Goal: Task Accomplishment & Management: Use online tool/utility

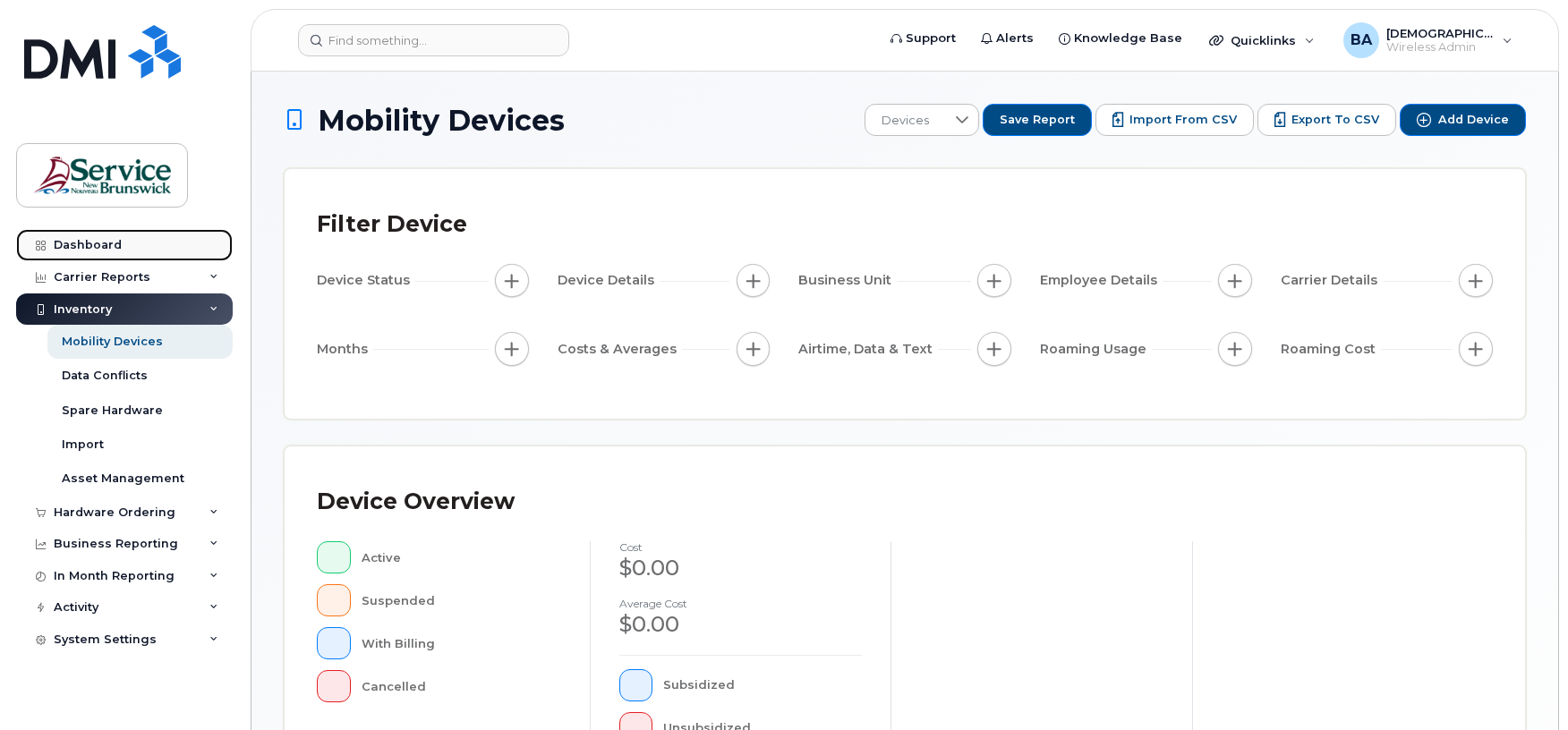
click at [63, 245] on div "Dashboard" at bounding box center [88, 245] width 68 height 14
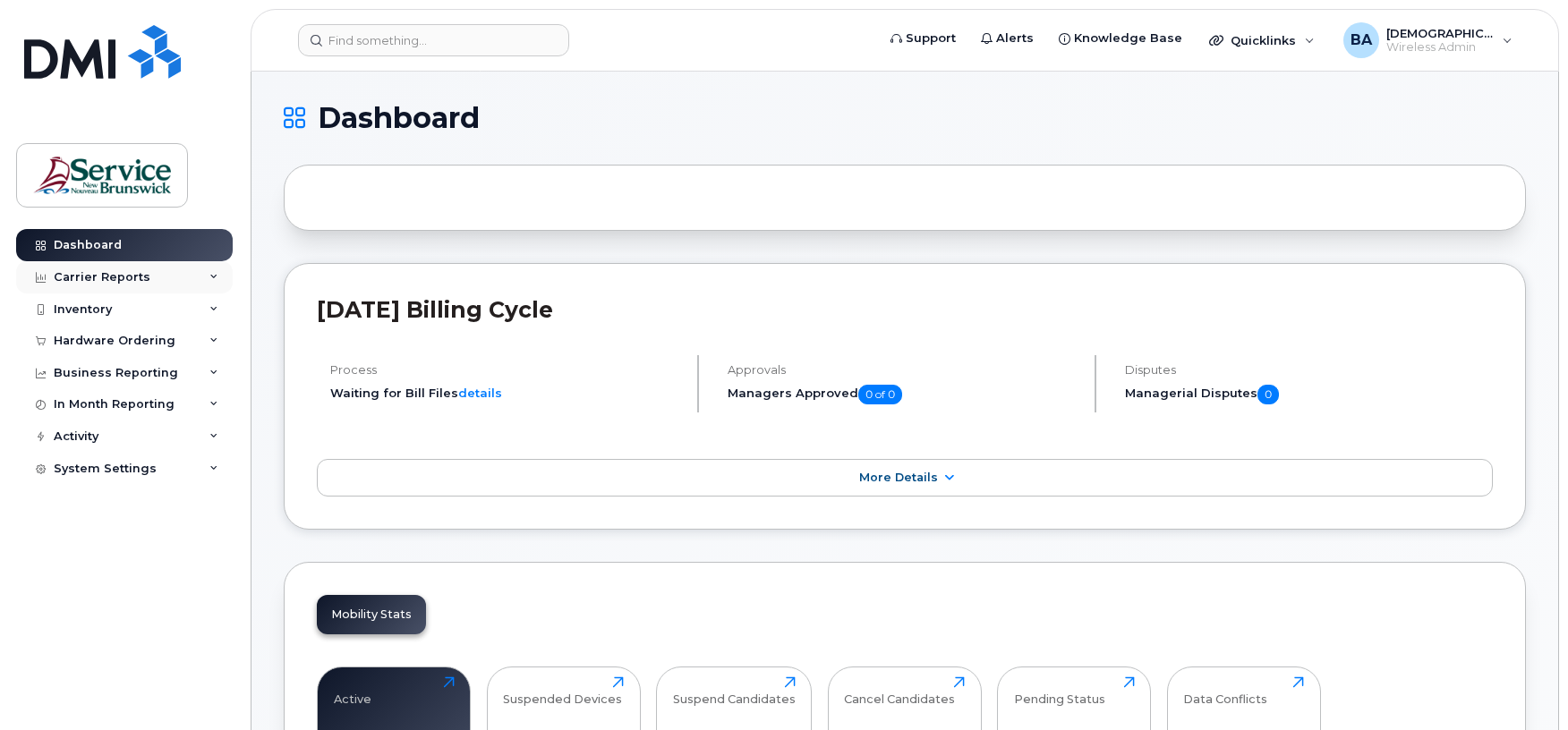
click at [90, 276] on div "Carrier Reports" at bounding box center [103, 277] width 97 height 14
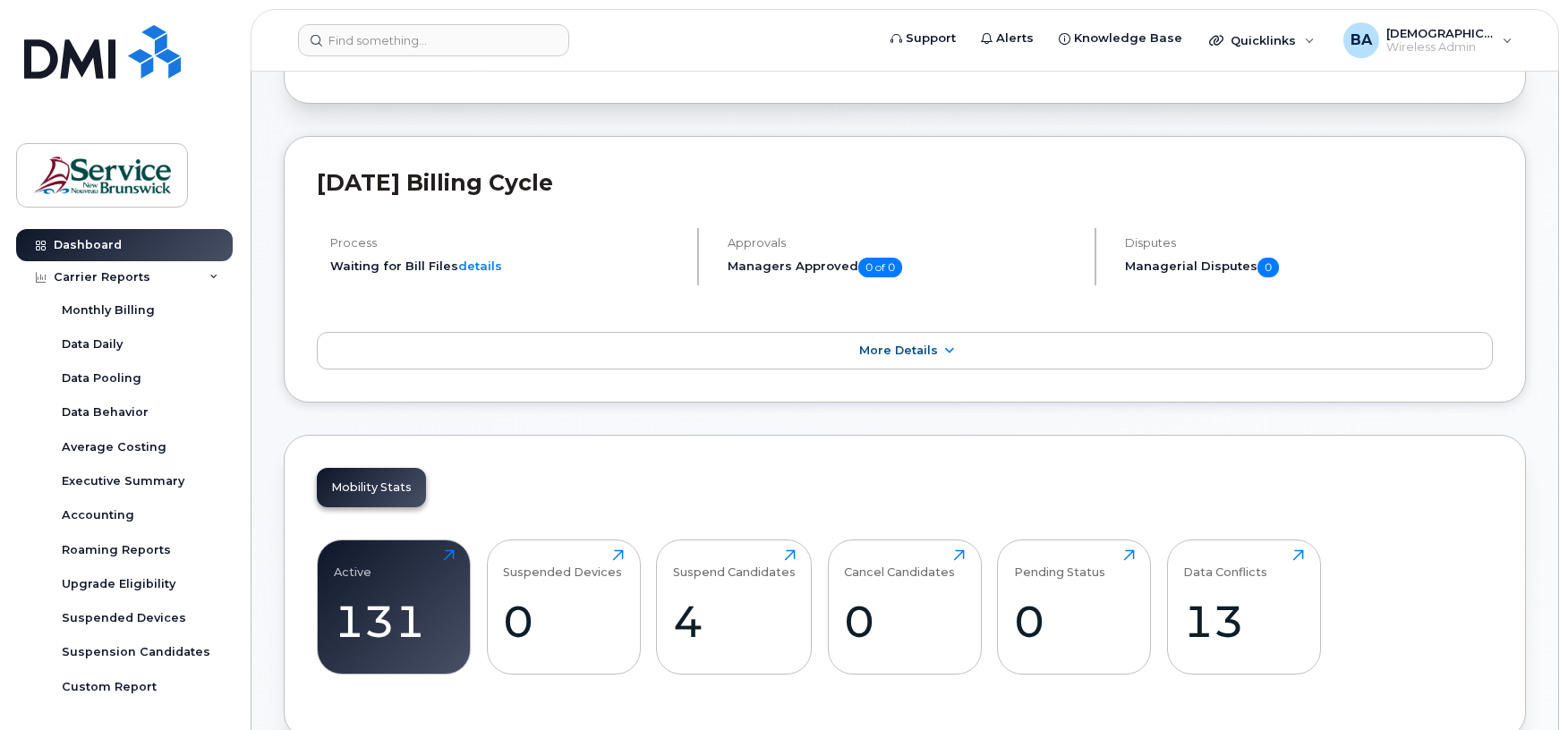
scroll to position [119, 0]
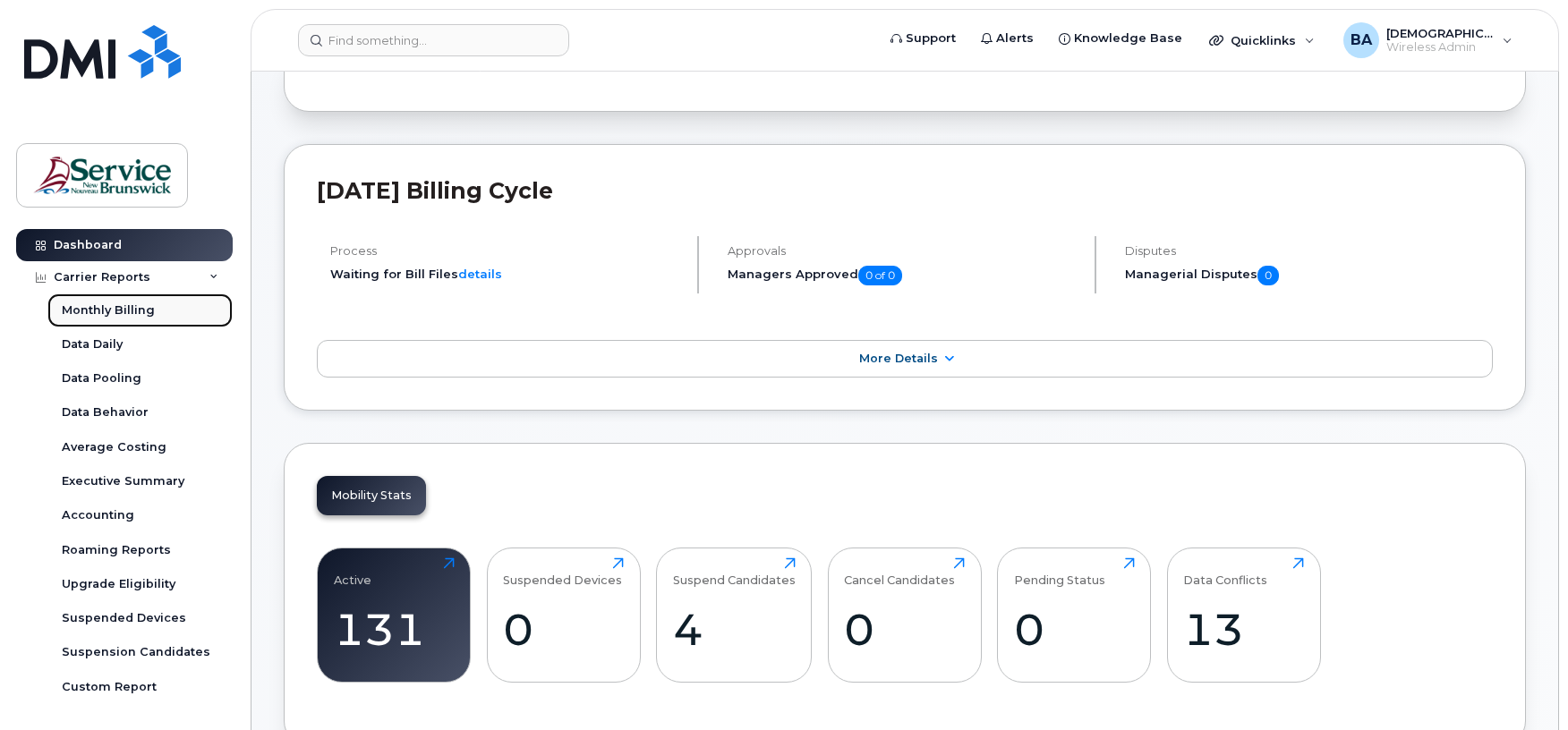
click at [59, 312] on link "Monthly Billing" at bounding box center [140, 310] width 185 height 34
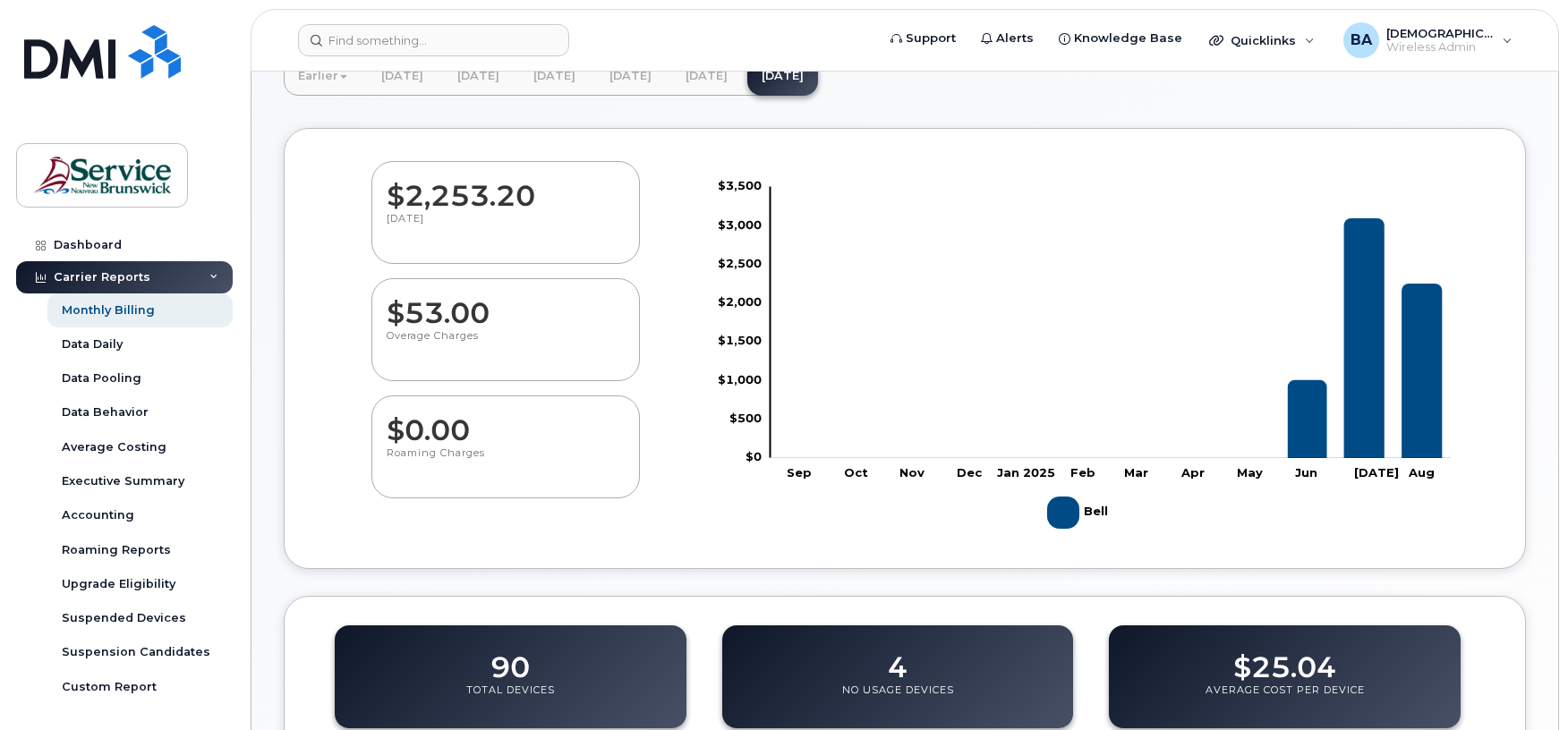
scroll to position [76, 0]
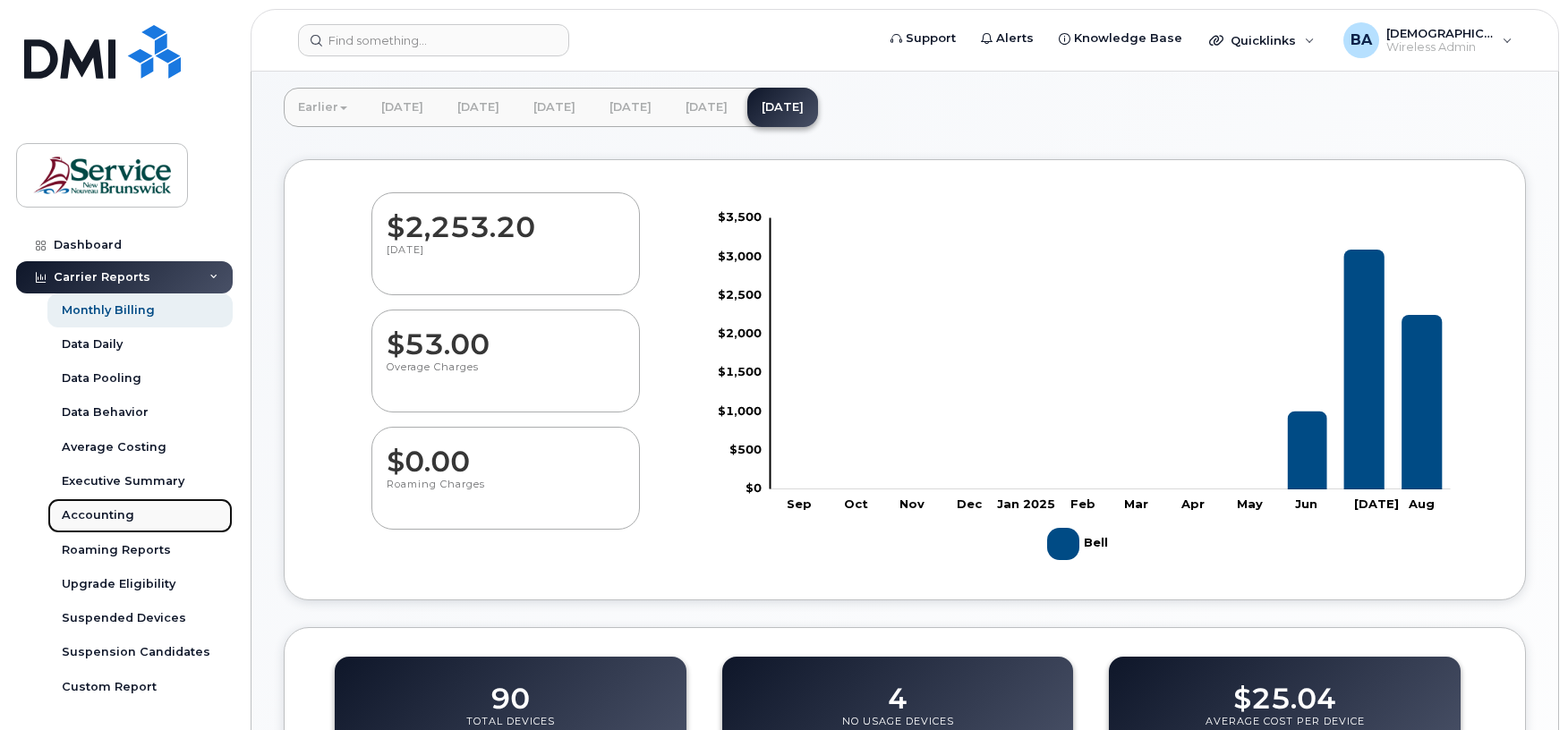
click at [88, 512] on div "Accounting" at bounding box center [98, 515] width 73 height 16
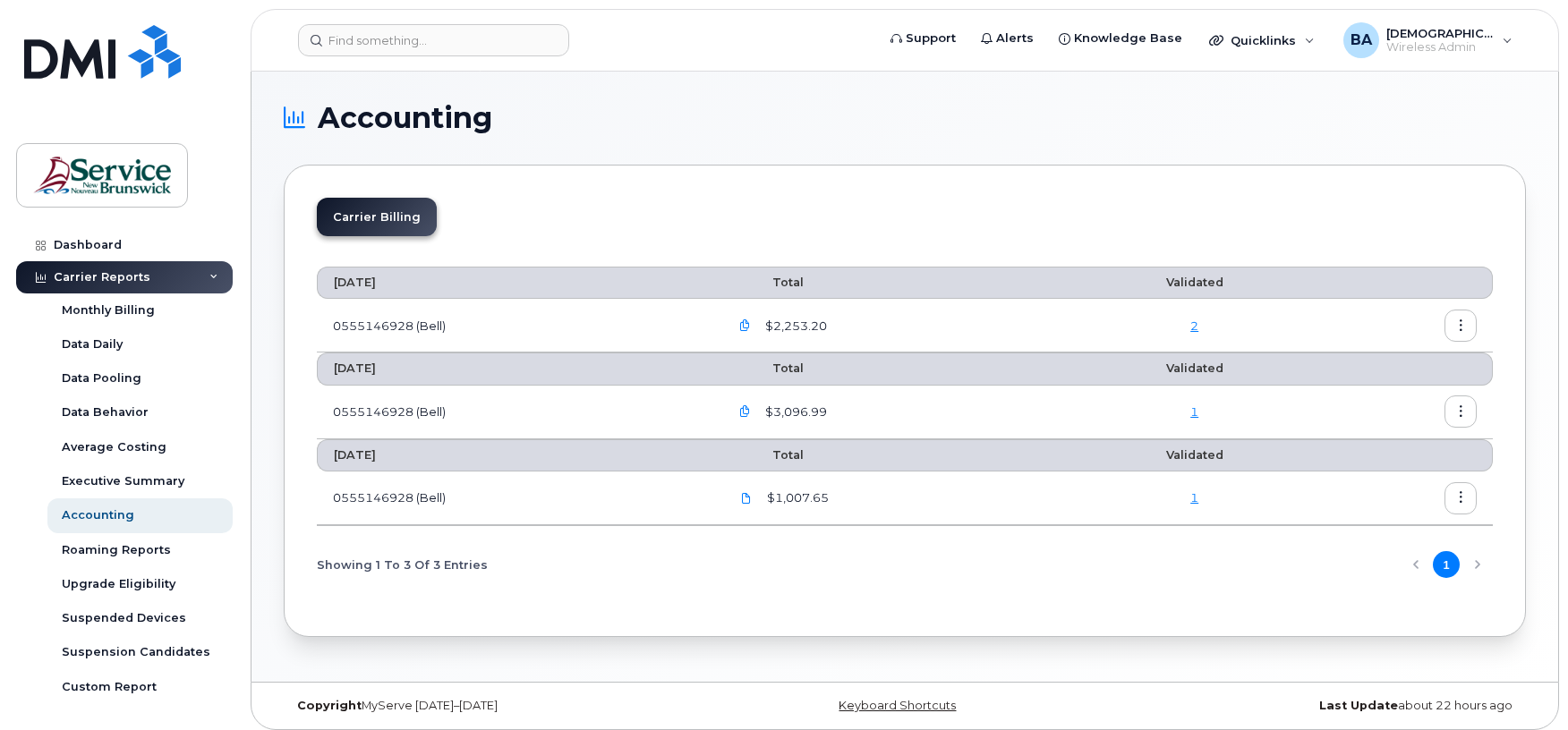
click at [399, 502] on td "0555146928 (Bell)" at bounding box center [514, 498] width 397 height 54
copy td "0555146928"
